Goal: Task Accomplishment & Management: Manage account settings

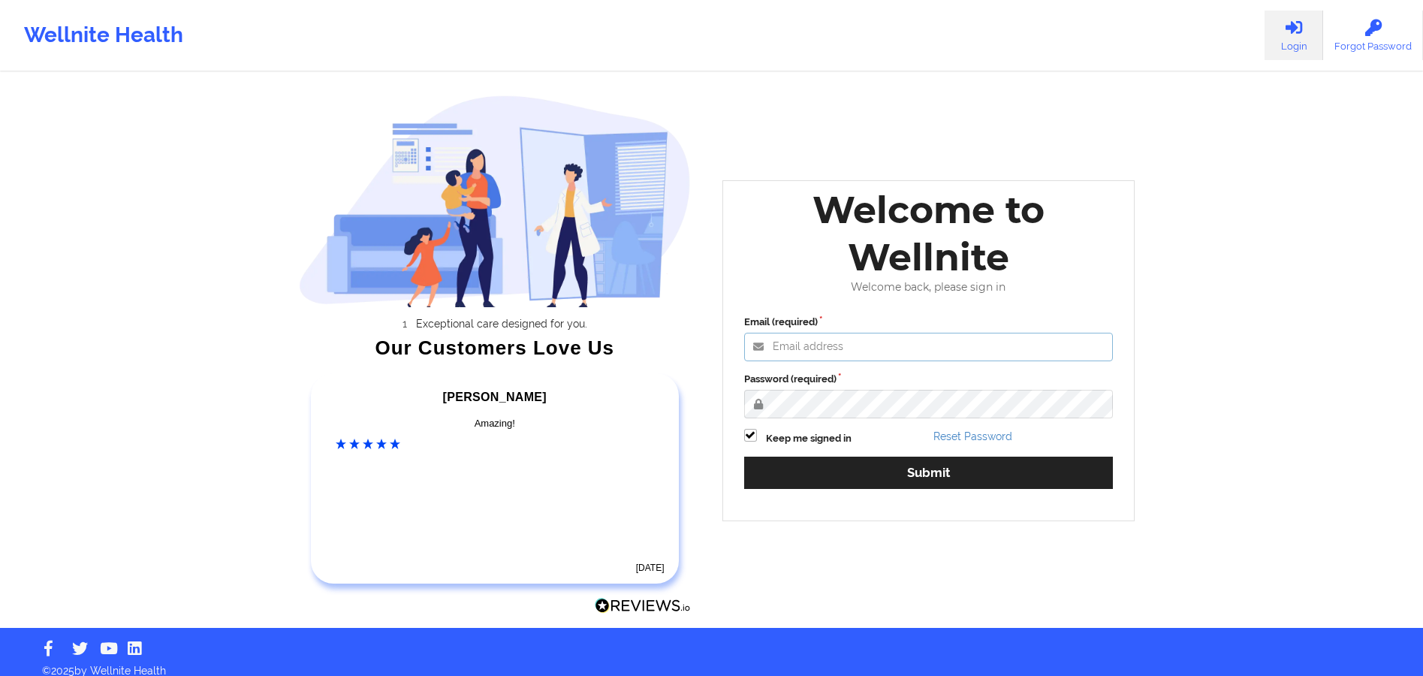
click at [814, 355] on input "Email (required)" at bounding box center [928, 347] width 369 height 29
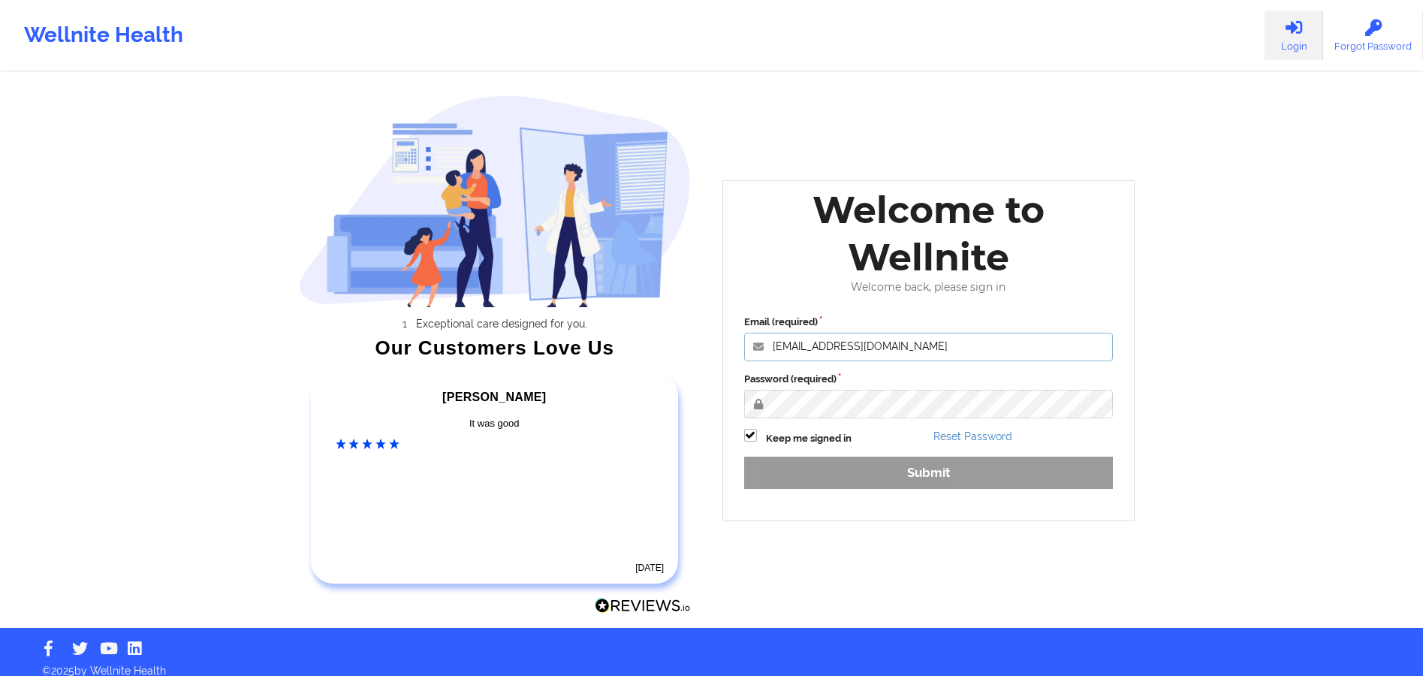
type input "[EMAIL_ADDRESS][DOMAIN_NAME]"
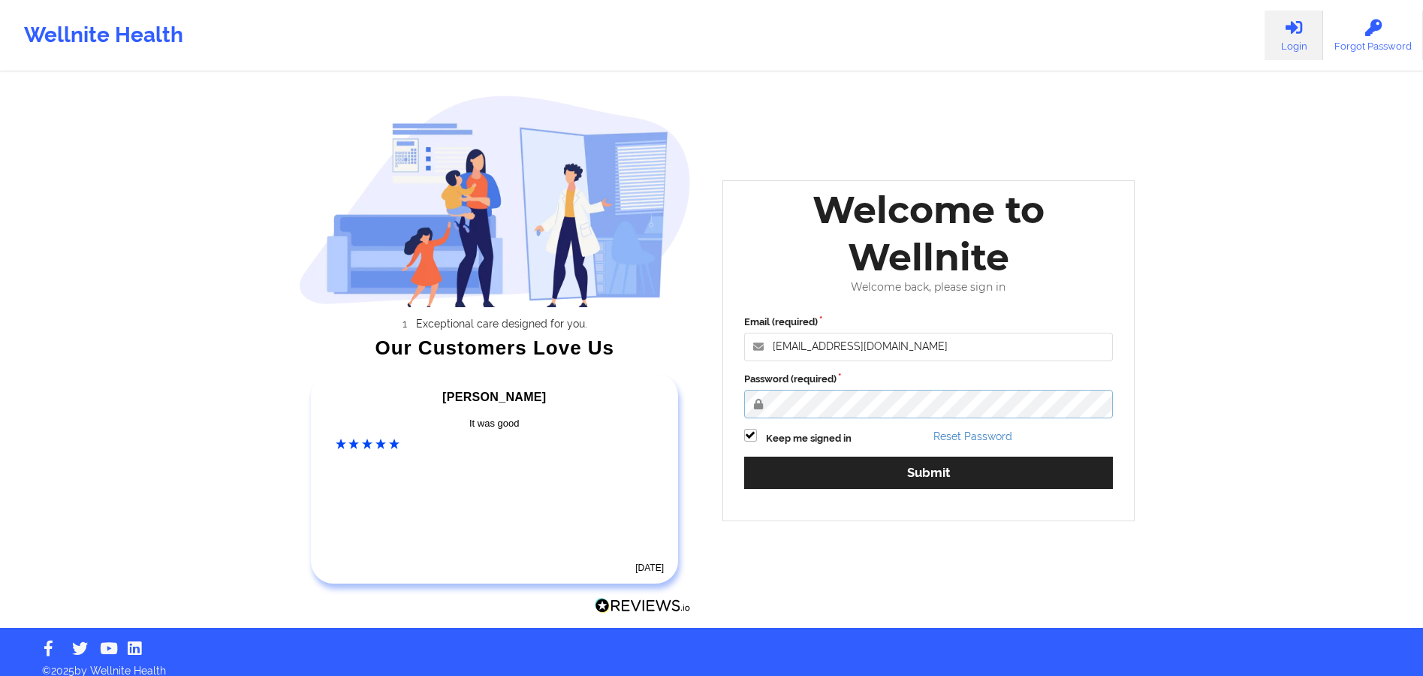
click at [744, 457] on button "Submit" at bounding box center [928, 473] width 369 height 32
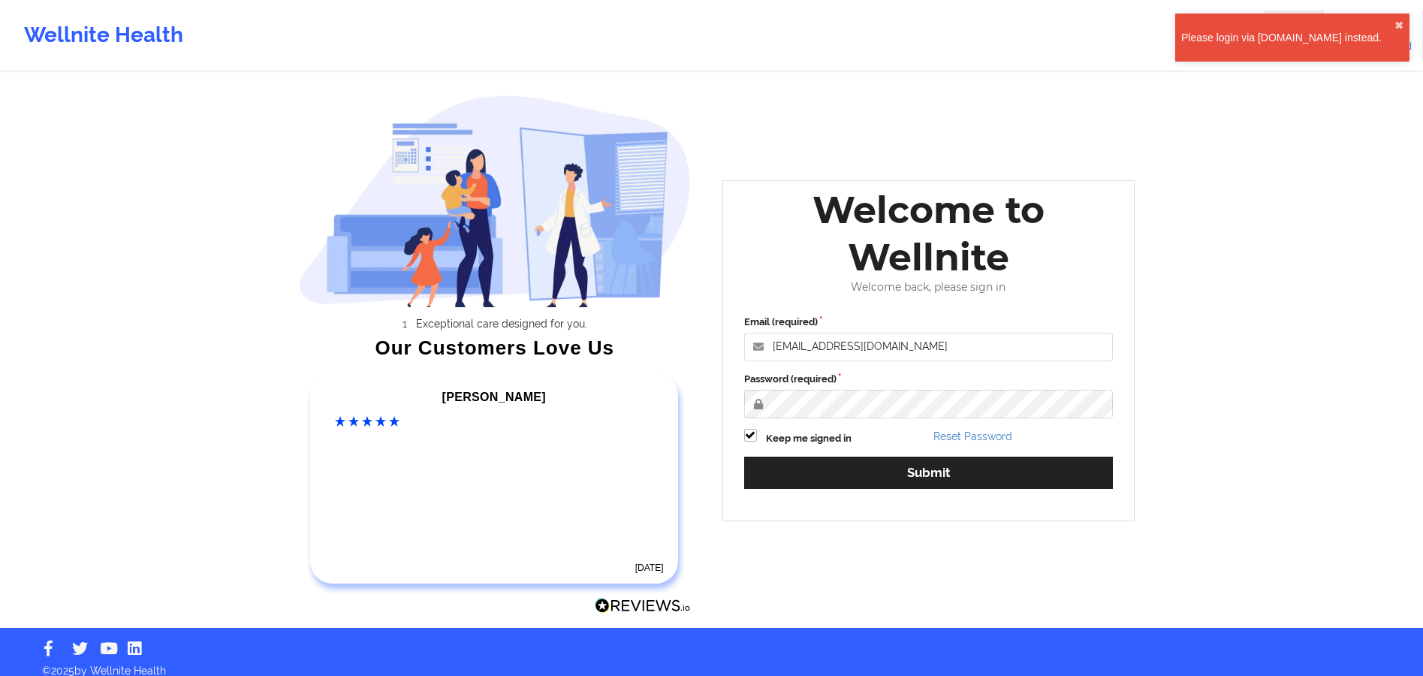
click at [1328, 35] on div "Please login via [DOMAIN_NAME] instead." at bounding box center [1287, 37] width 213 height 15
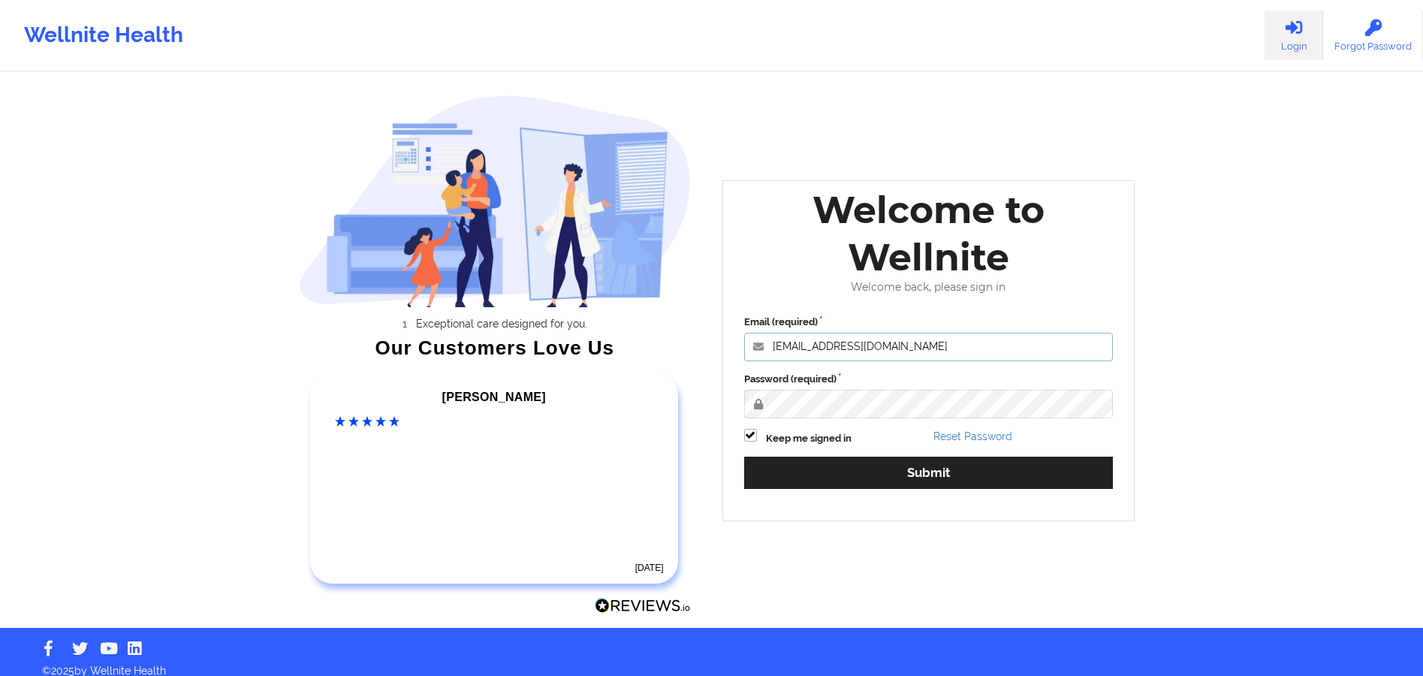
drag, startPoint x: 908, startPoint y: 340, endPoint x: 786, endPoint y: 361, distance: 123.5
click at [704, 348] on div "Exceptional care designed for you. Our Customers Love Us Alexandra C Amazing! 5…" at bounding box center [711, 314] width 867 height 628
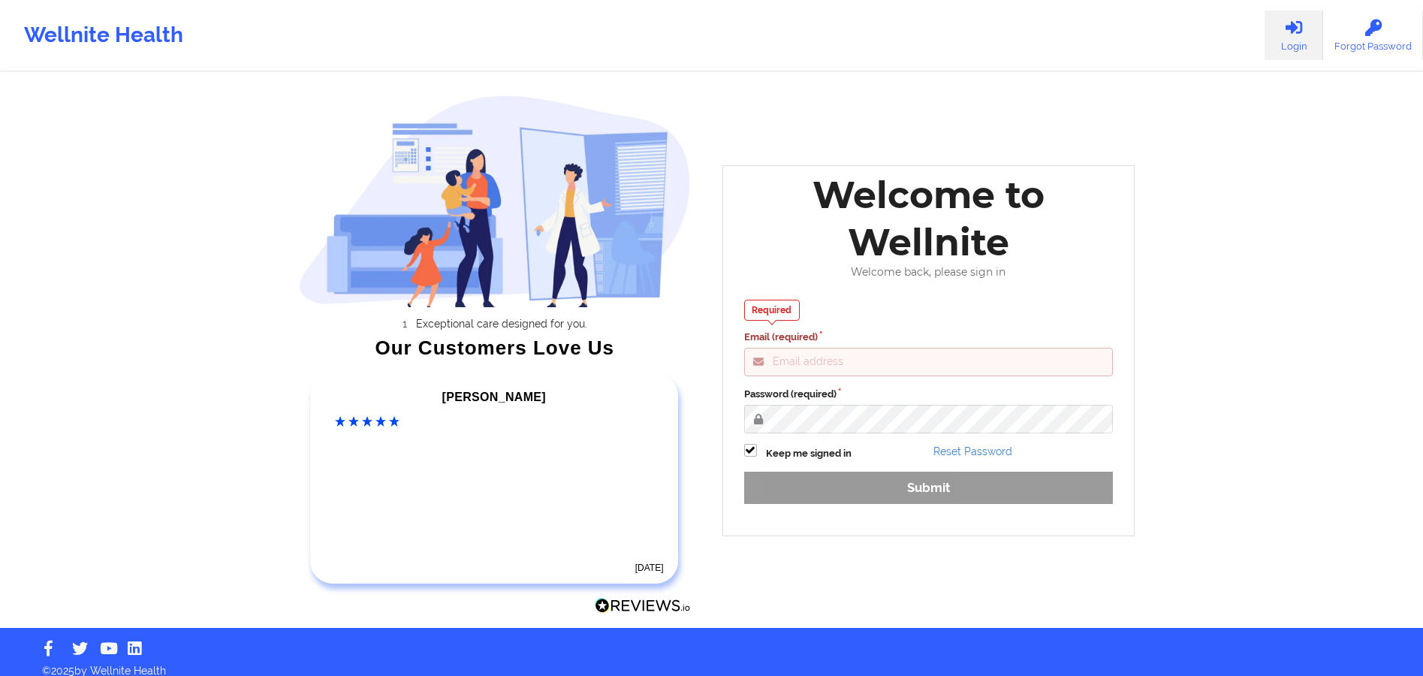
click at [1306, 41] on link "Login" at bounding box center [1294, 36] width 59 height 50
click at [878, 483] on div "Required Email (required) Password (required) Keep me signed in Reset Password …" at bounding box center [929, 407] width 391 height 236
drag, startPoint x: 789, startPoint y: 523, endPoint x: 1070, endPoint y: 575, distance: 285.5
click at [914, 539] on div "Welcome to Wellnite Welcome back, please sign in Required Email (required) Pass…" at bounding box center [929, 351] width 434 height 392
click at [903, 320] on div "Required Email (required)" at bounding box center [928, 338] width 369 height 77
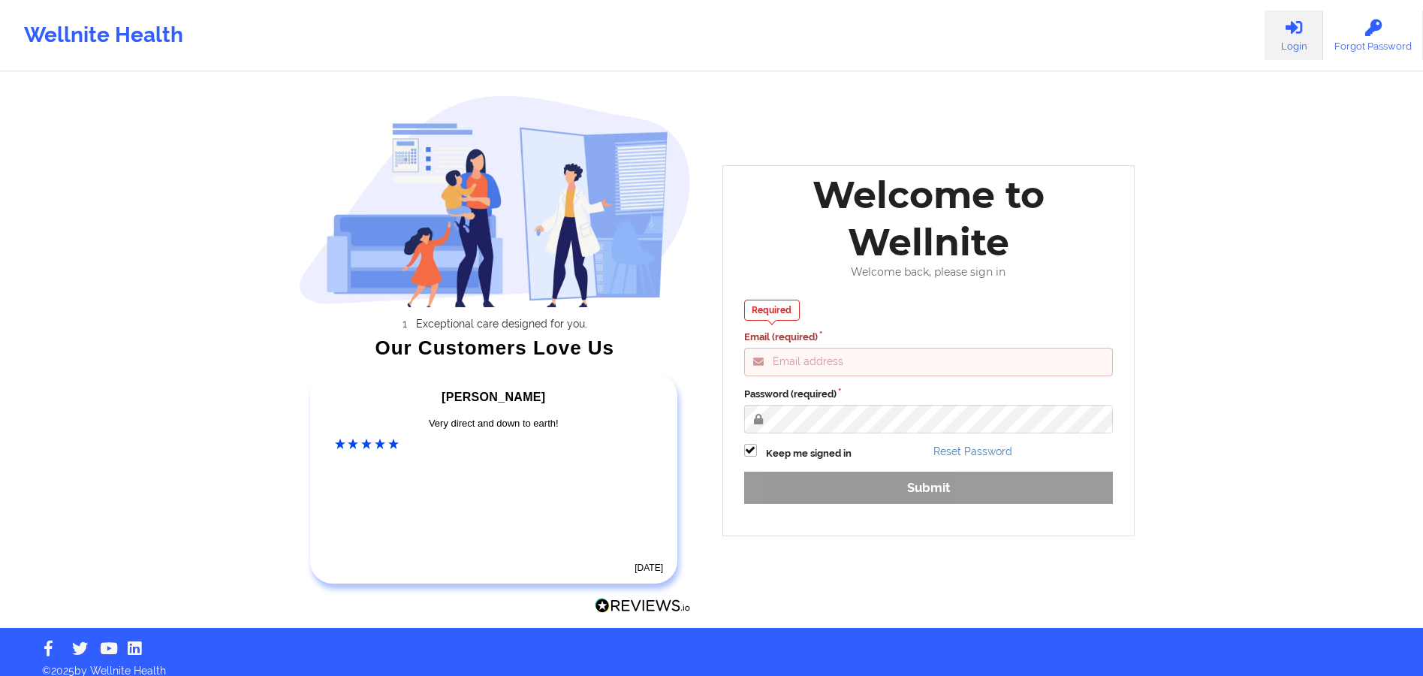
click at [818, 362] on input "Email (required)" at bounding box center [928, 362] width 369 height 29
drag, startPoint x: 819, startPoint y: 362, endPoint x: 833, endPoint y: 368, distance: 15.5
click at [821, 368] on input "Email (required)" at bounding box center [928, 362] width 369 height 29
type input "[EMAIL_ADDRESS][DOMAIN_NAME]"
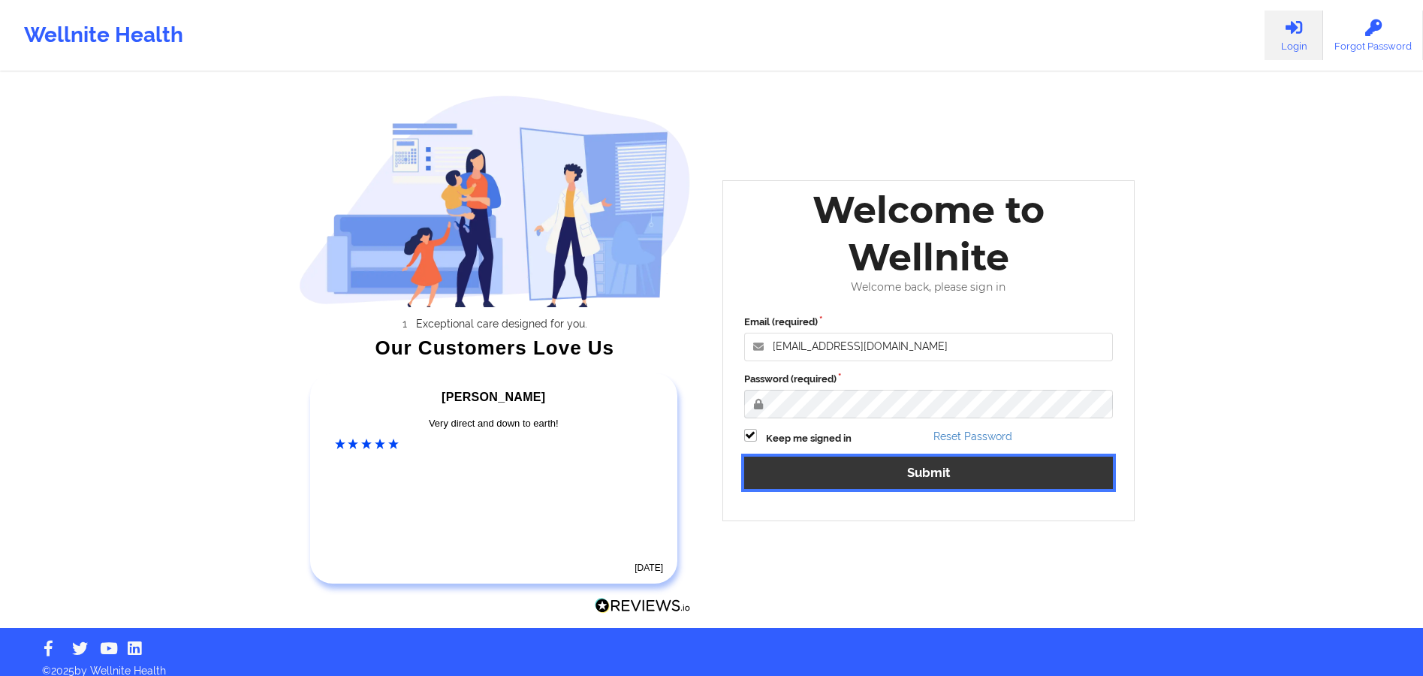
click at [851, 478] on button "Submit" at bounding box center [928, 473] width 369 height 32
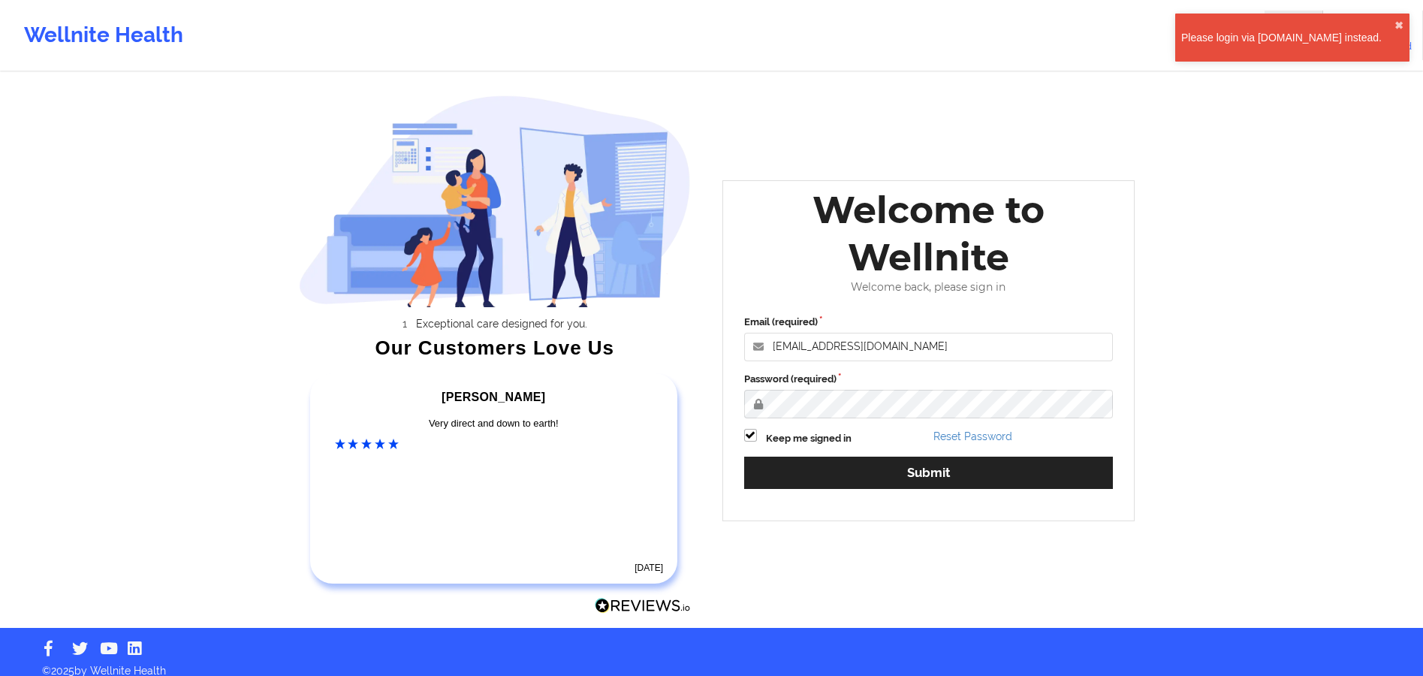
click at [1298, 38] on div "Please login via [DOMAIN_NAME] instead." at bounding box center [1287, 37] width 213 height 15
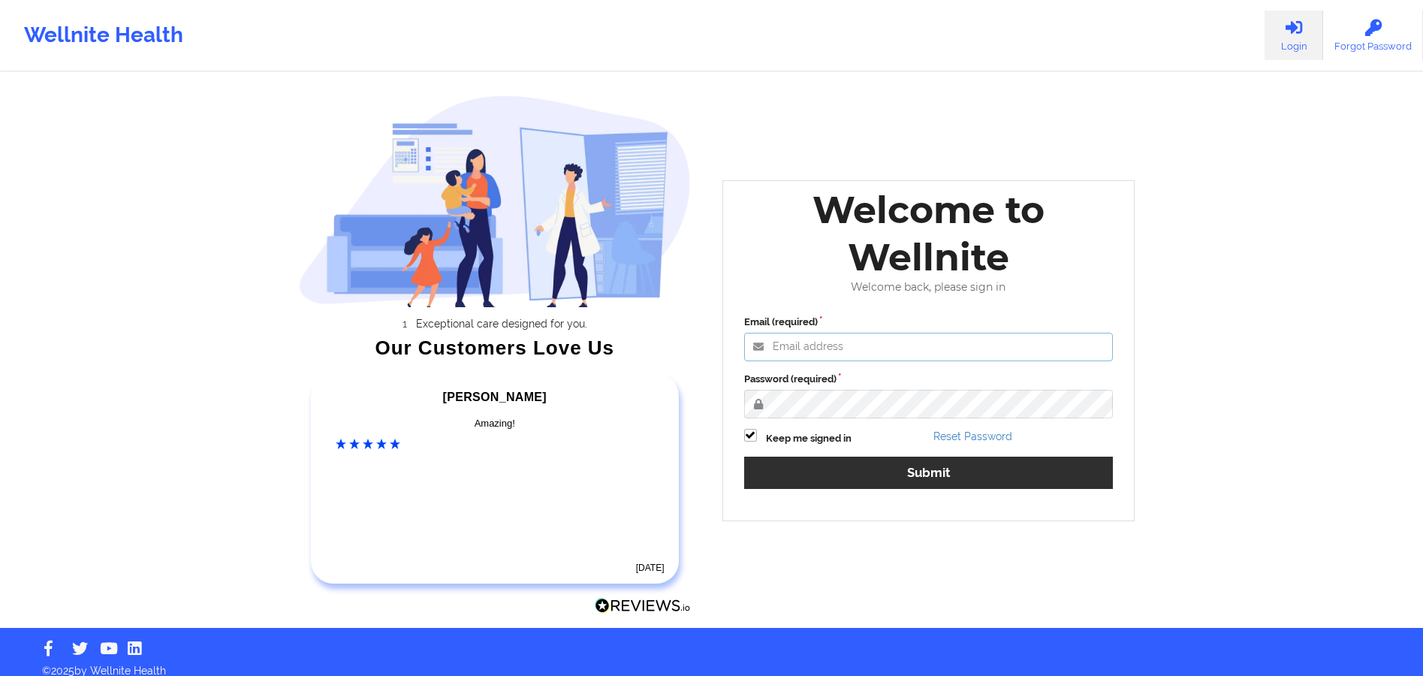
type input "[EMAIL_ADDRESS][DOMAIN_NAME]"
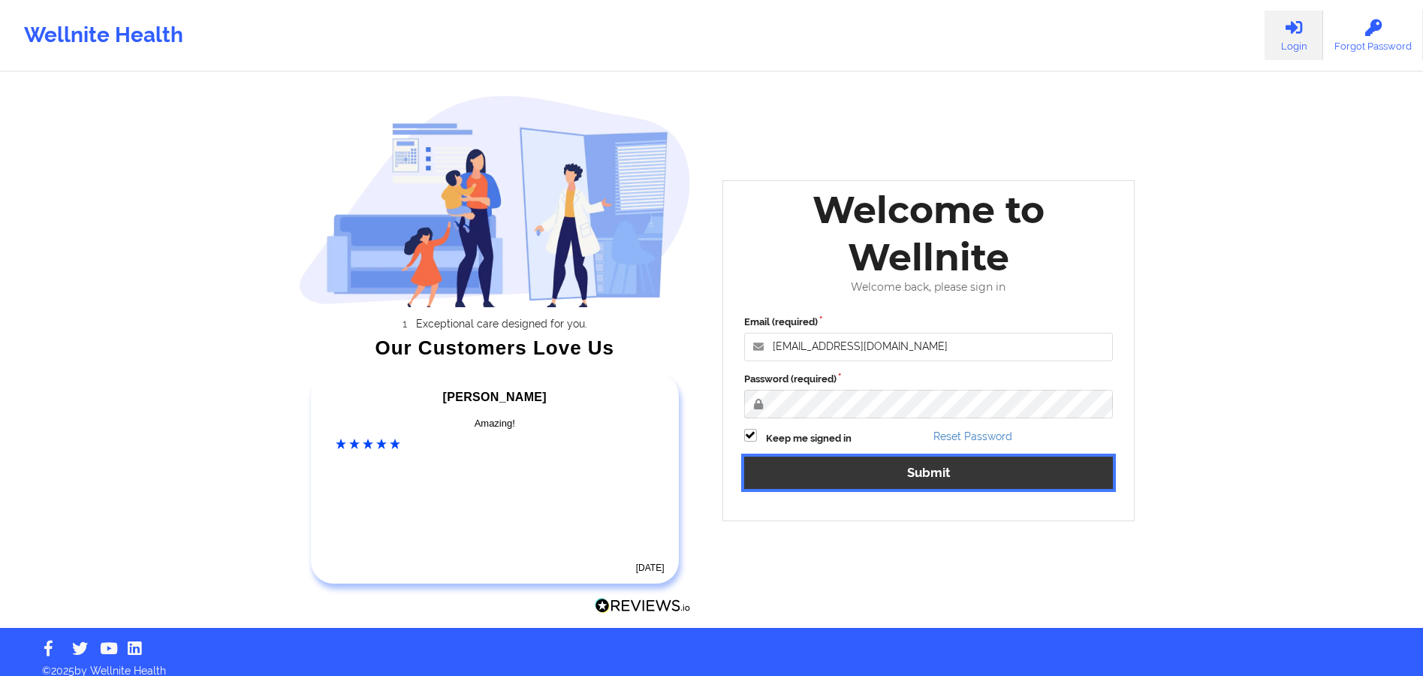
click at [858, 457] on button "Submit" at bounding box center [928, 473] width 369 height 32
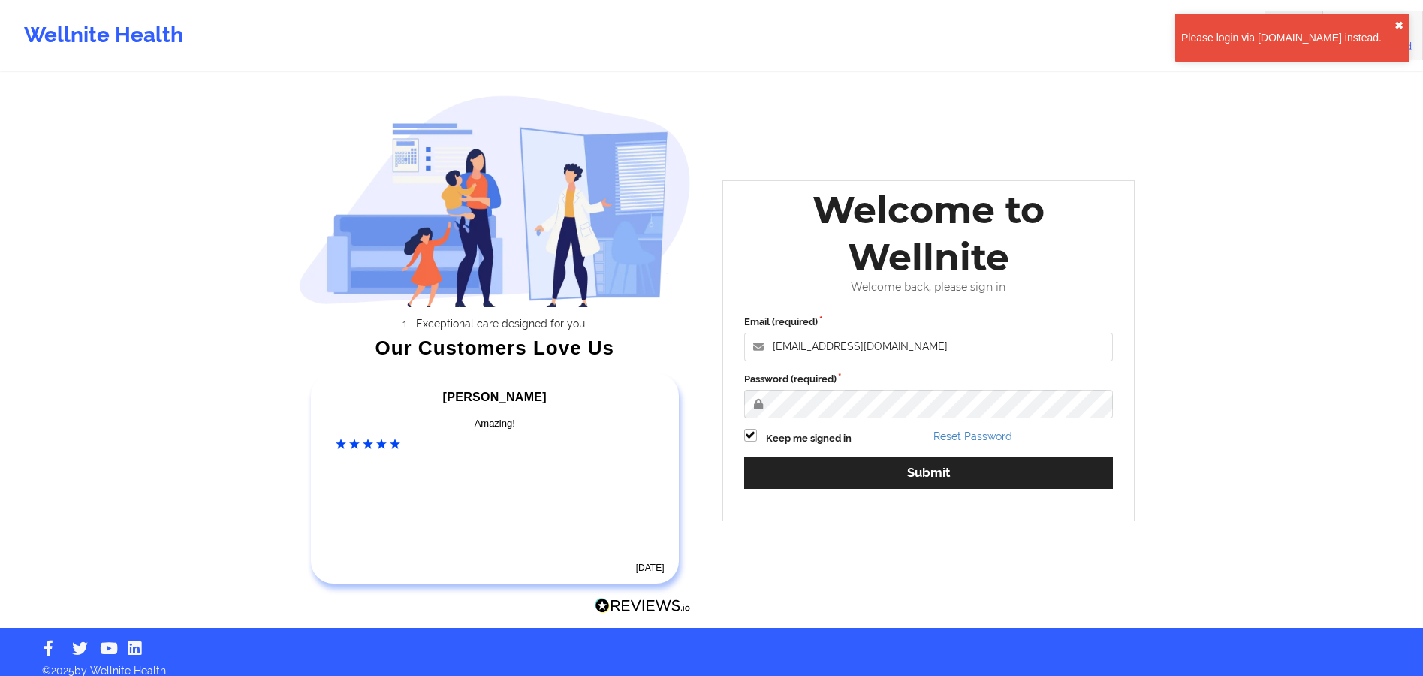
drag, startPoint x: 1402, startPoint y: 23, endPoint x: 1391, endPoint y: 24, distance: 11.3
click at [1401, 24] on button "✖︎" at bounding box center [1399, 26] width 9 height 12
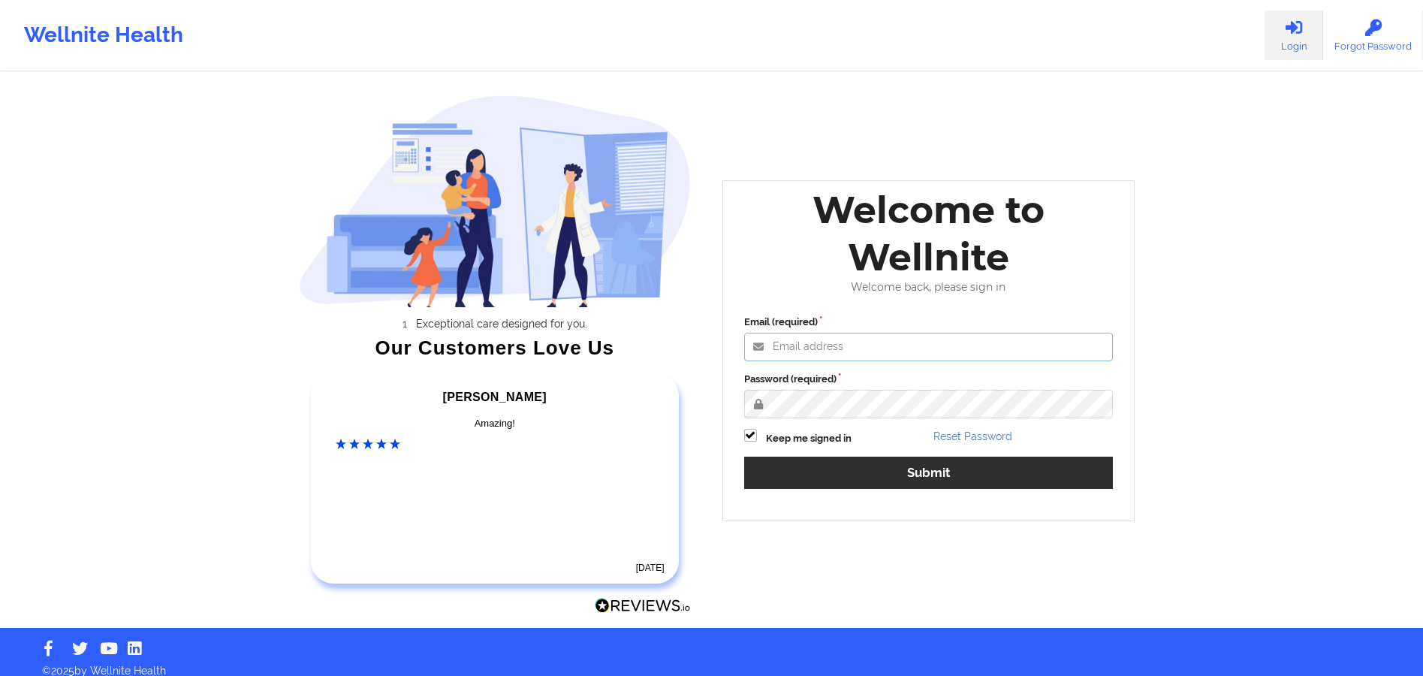
type input "[EMAIL_ADDRESS][DOMAIN_NAME]"
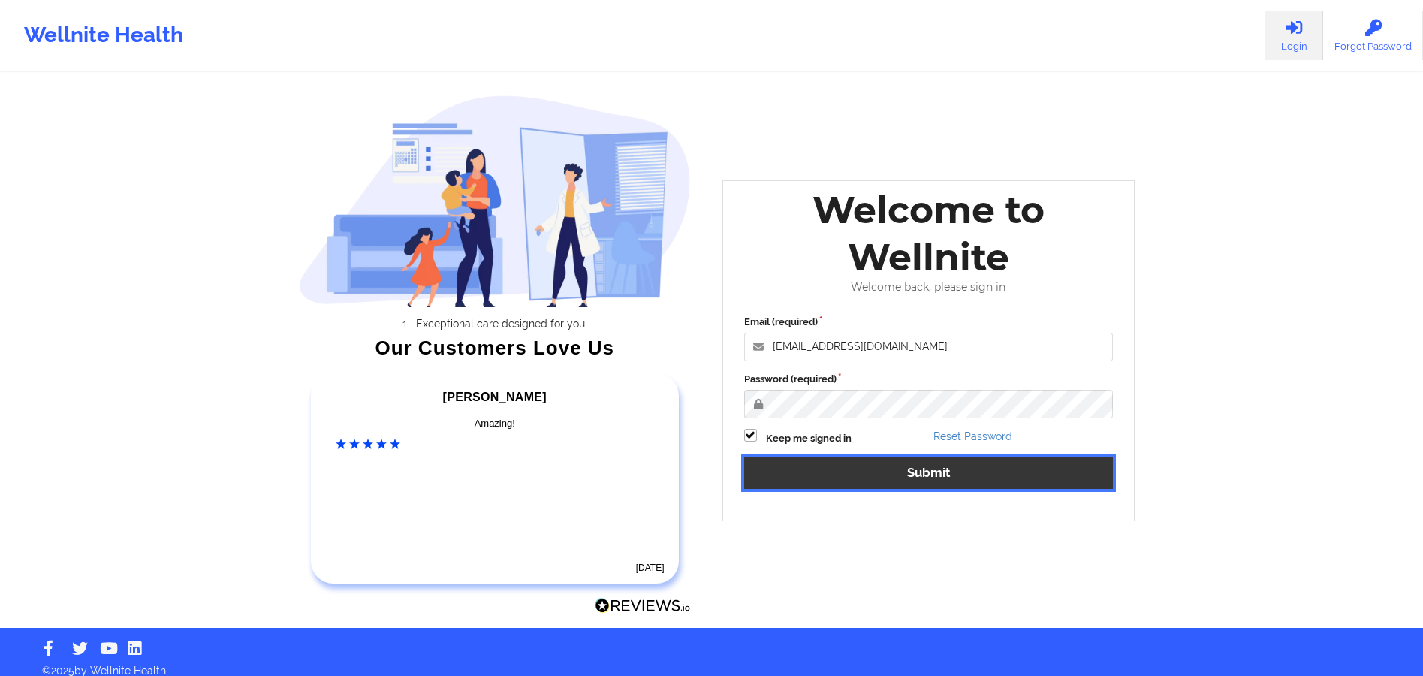
click at [858, 470] on button "Submit" at bounding box center [928, 473] width 369 height 32
